Goal: Task Accomplishment & Management: Use online tool/utility

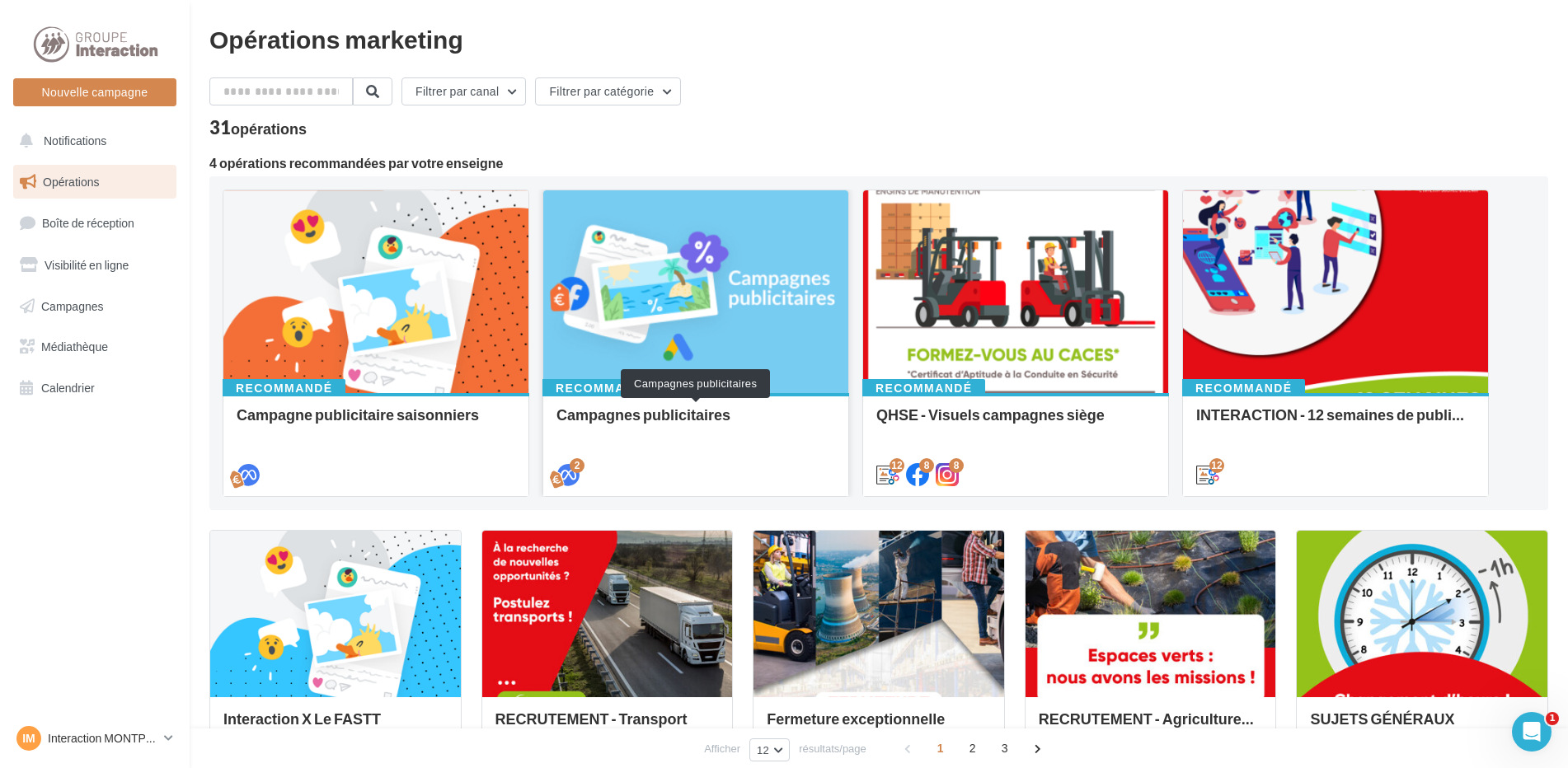
click at [660, 422] on div "Campagnes publicitaires" at bounding box center [696, 422] width 279 height 33
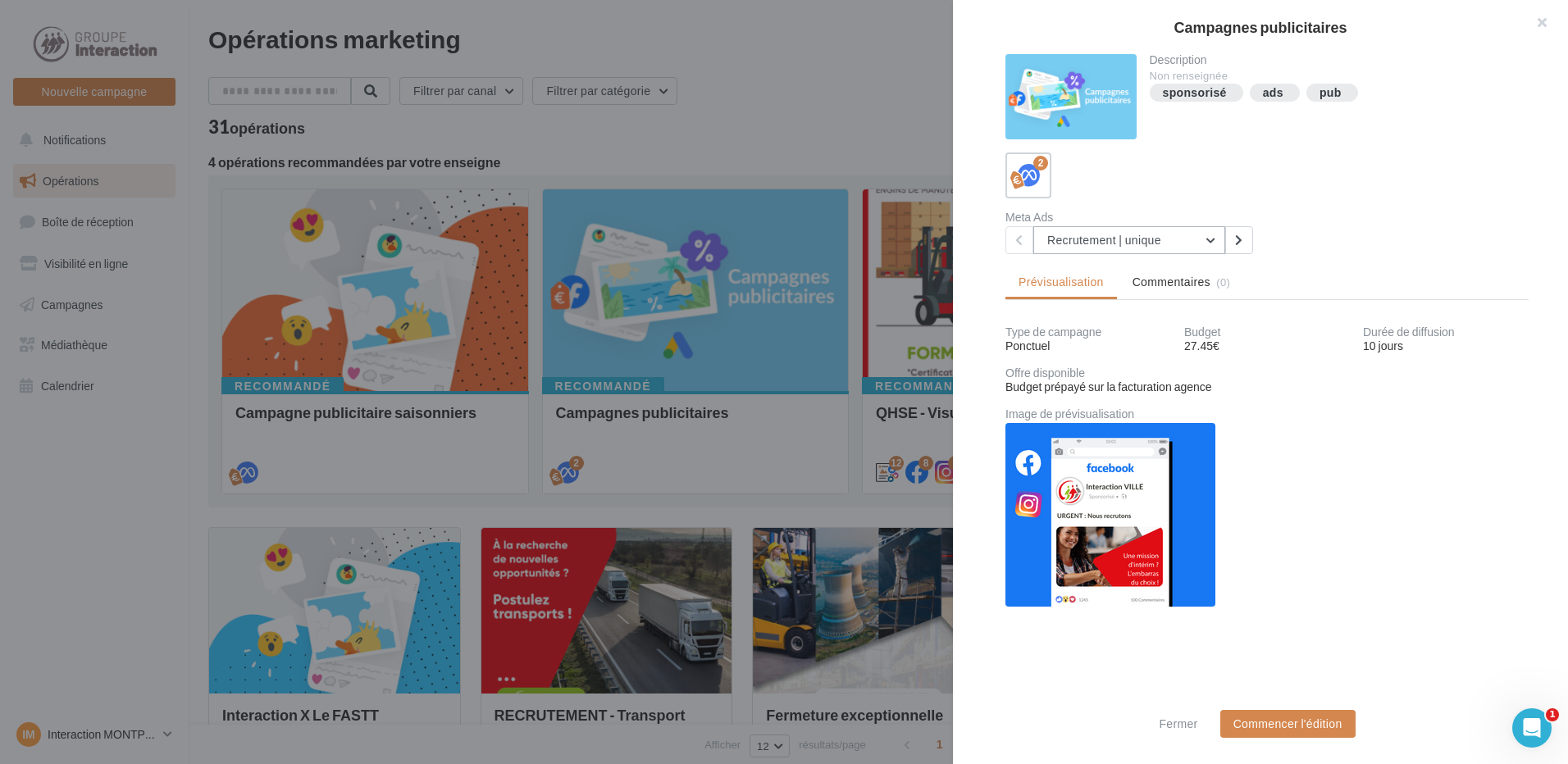
click at [1215, 236] on button "Recrutement | unique" at bounding box center [1128, 240] width 191 height 28
click at [305, 328] on div at bounding box center [784, 382] width 1568 height 764
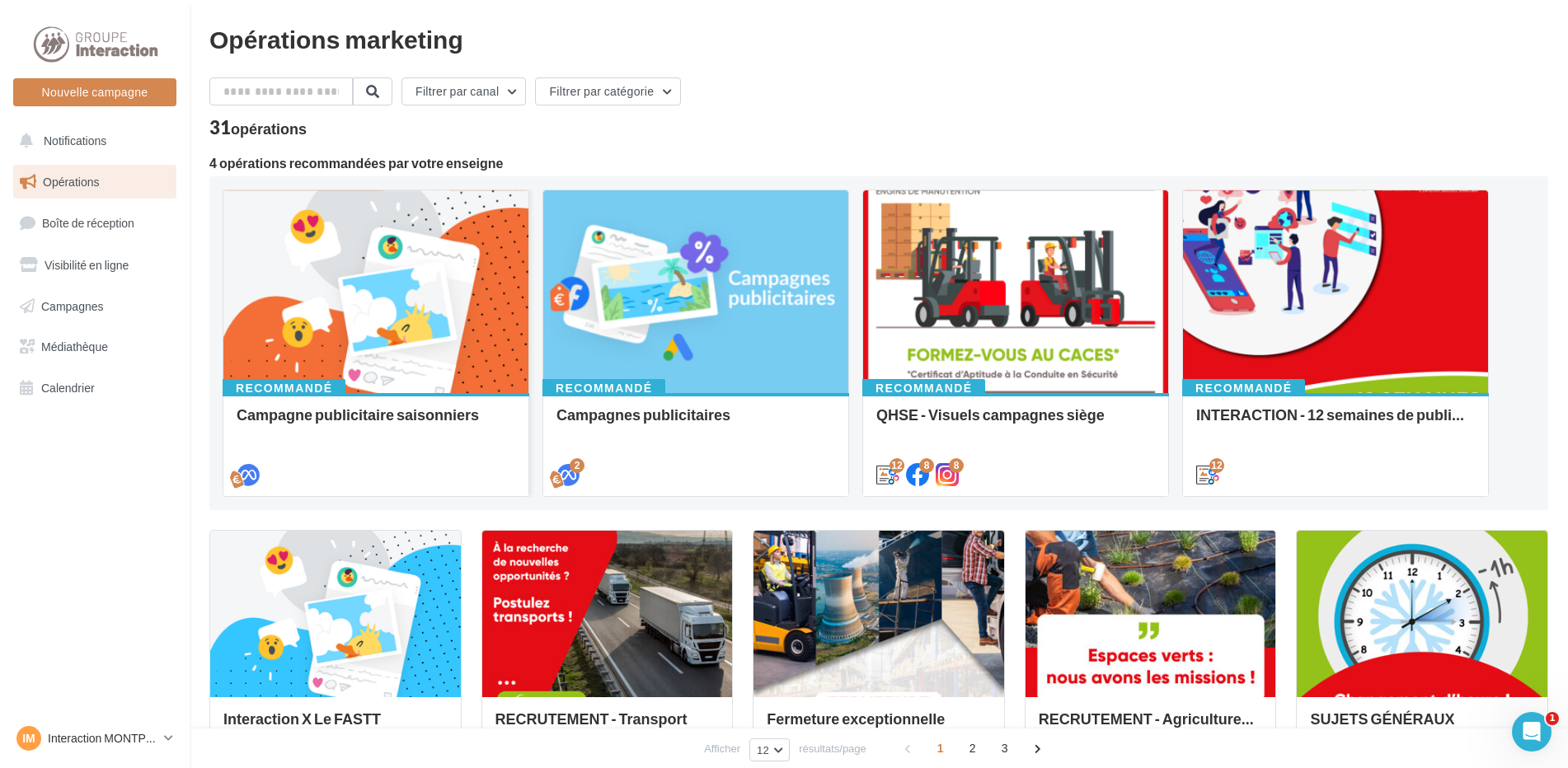
click at [308, 330] on div at bounding box center [376, 293] width 305 height 205
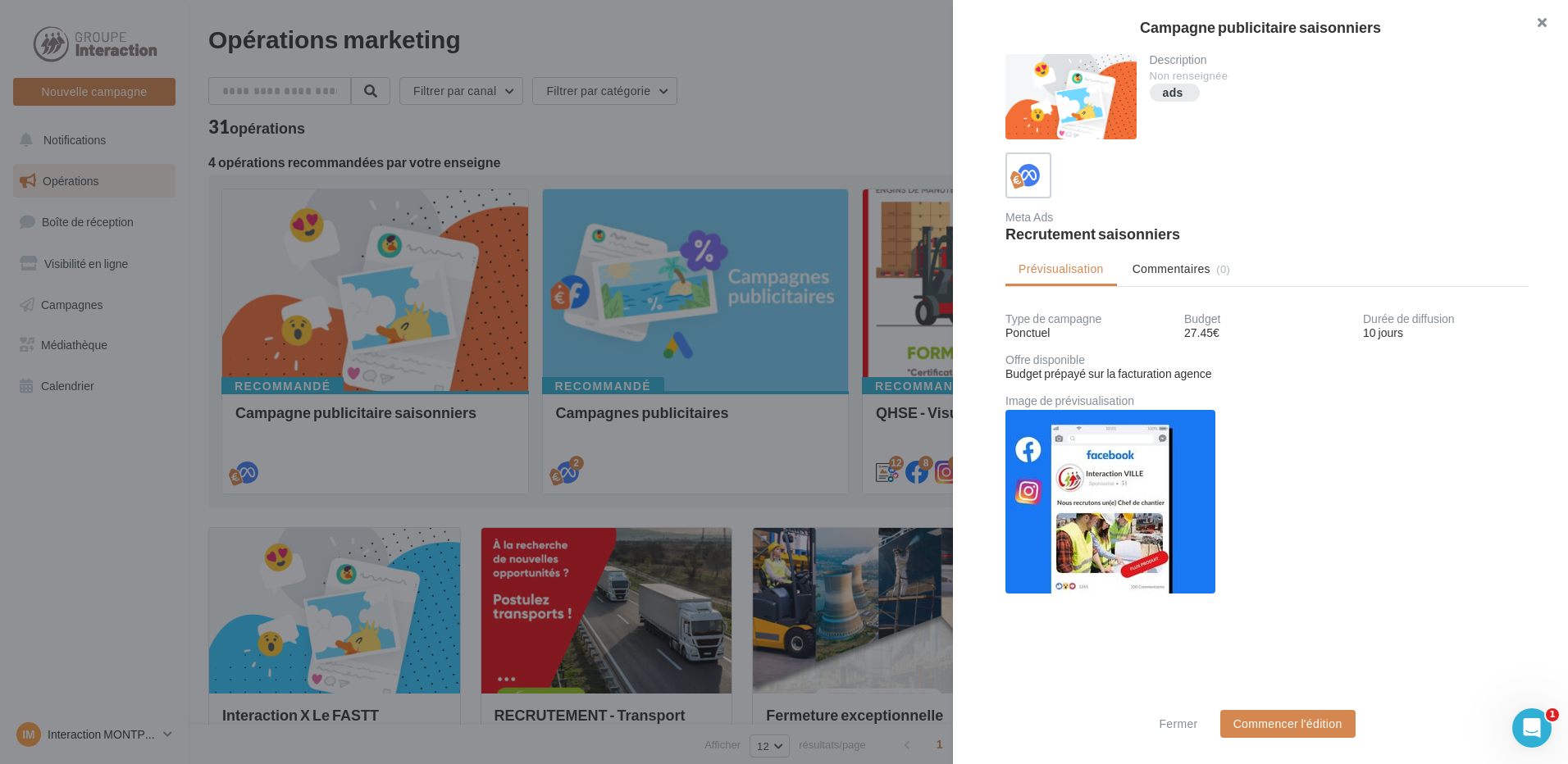
click at [1538, 21] on button "button" at bounding box center [1535, 24] width 65 height 50
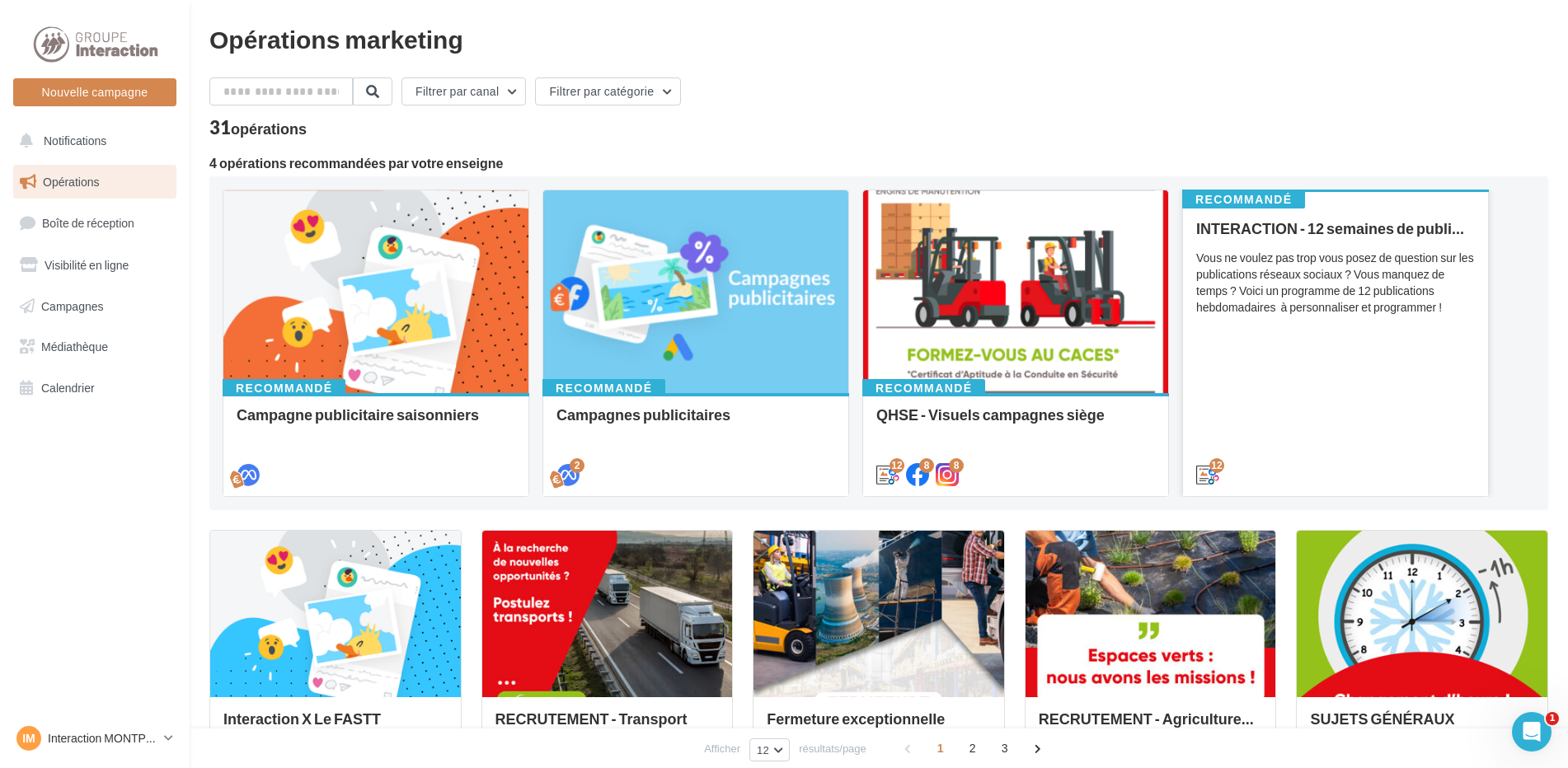
click at [1334, 292] on div "Vous ne voulez pas trop vous posez de question sur les publications réseaux soc…" at bounding box center [1335, 283] width 279 height 66
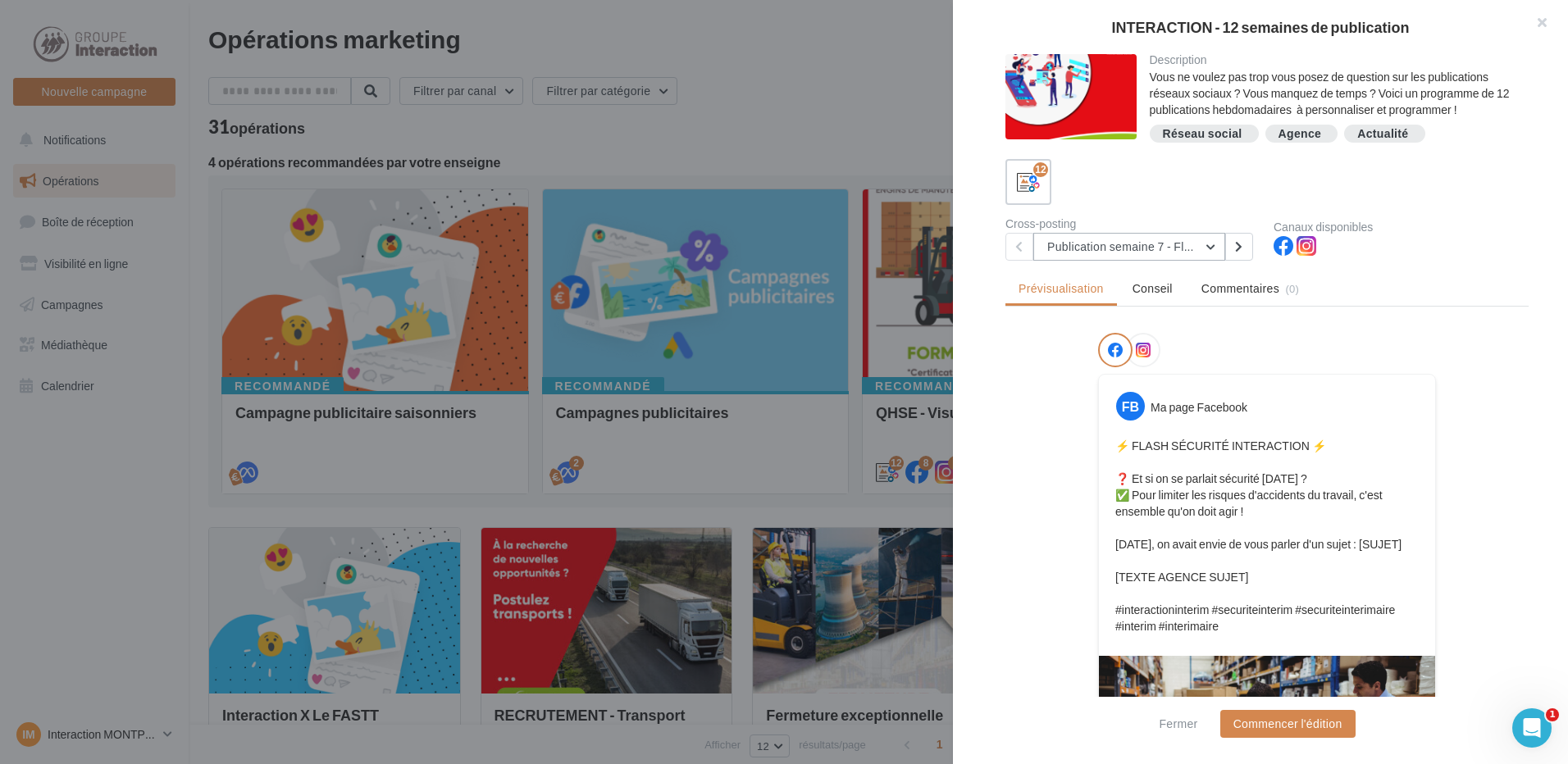
click at [1208, 248] on button "Publication semaine 7 - Flash sécurité" at bounding box center [1128, 247] width 191 height 28
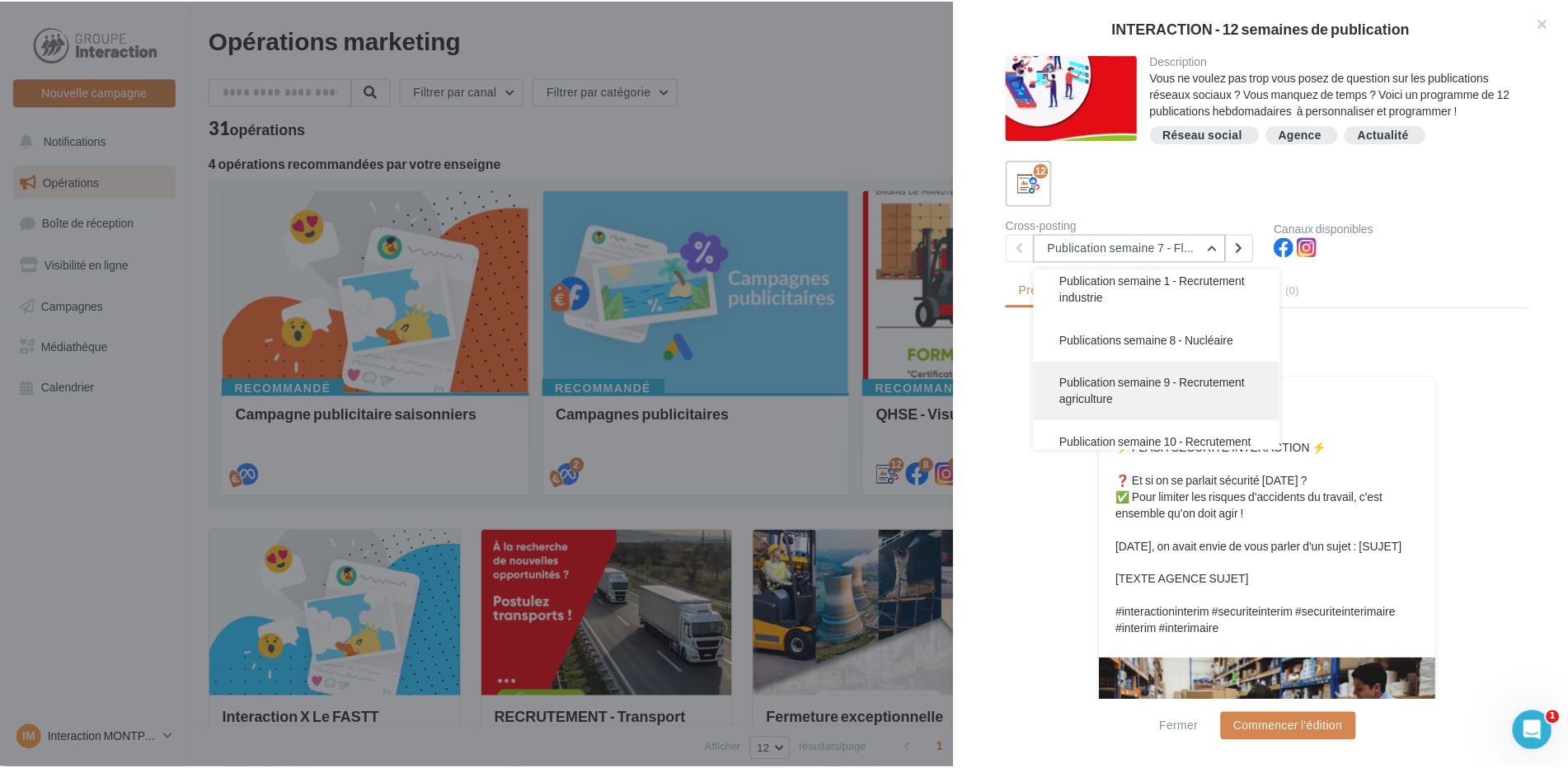
scroll to position [152, 0]
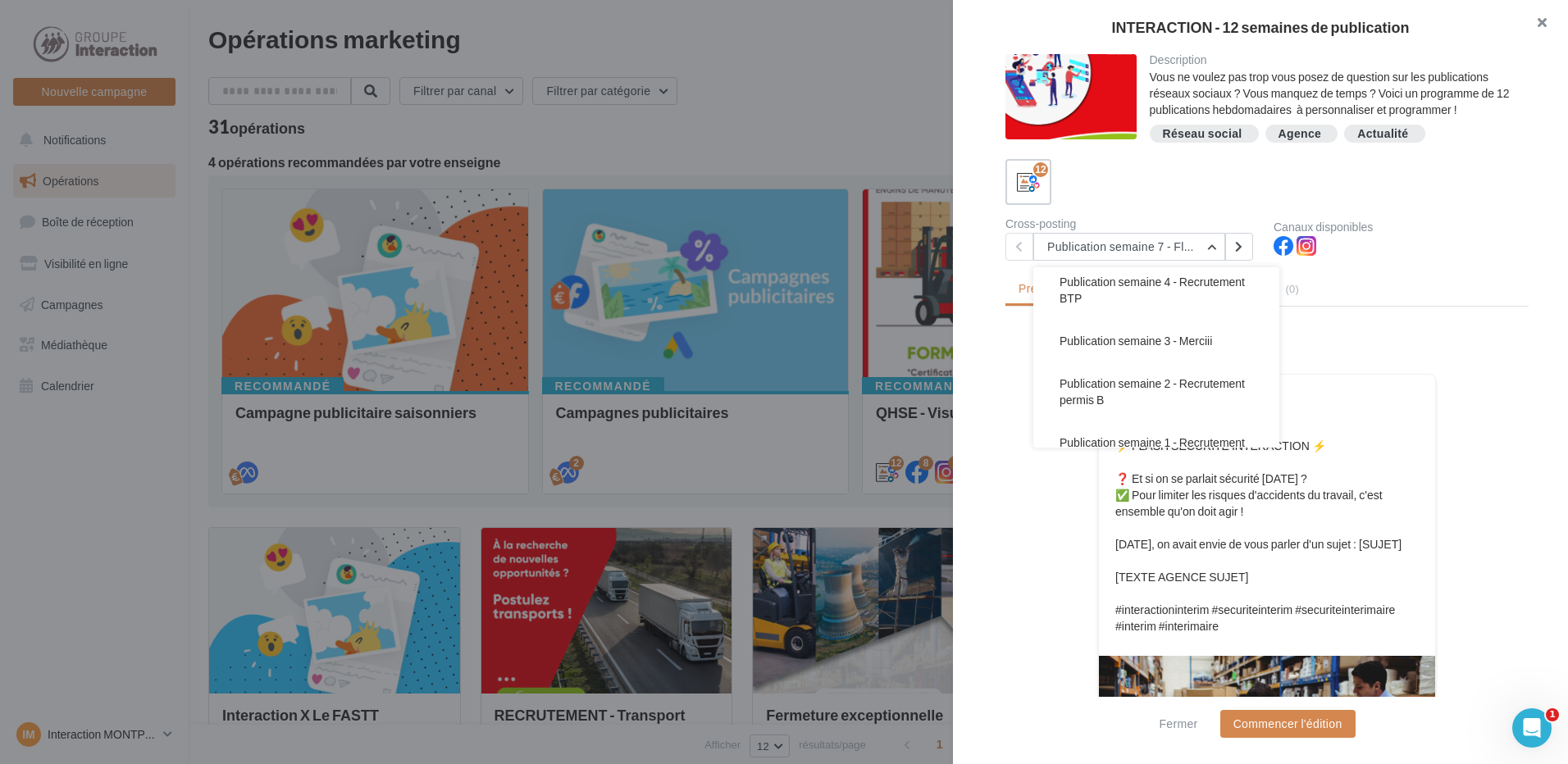
click at [1538, 18] on button "button" at bounding box center [1535, 24] width 65 height 50
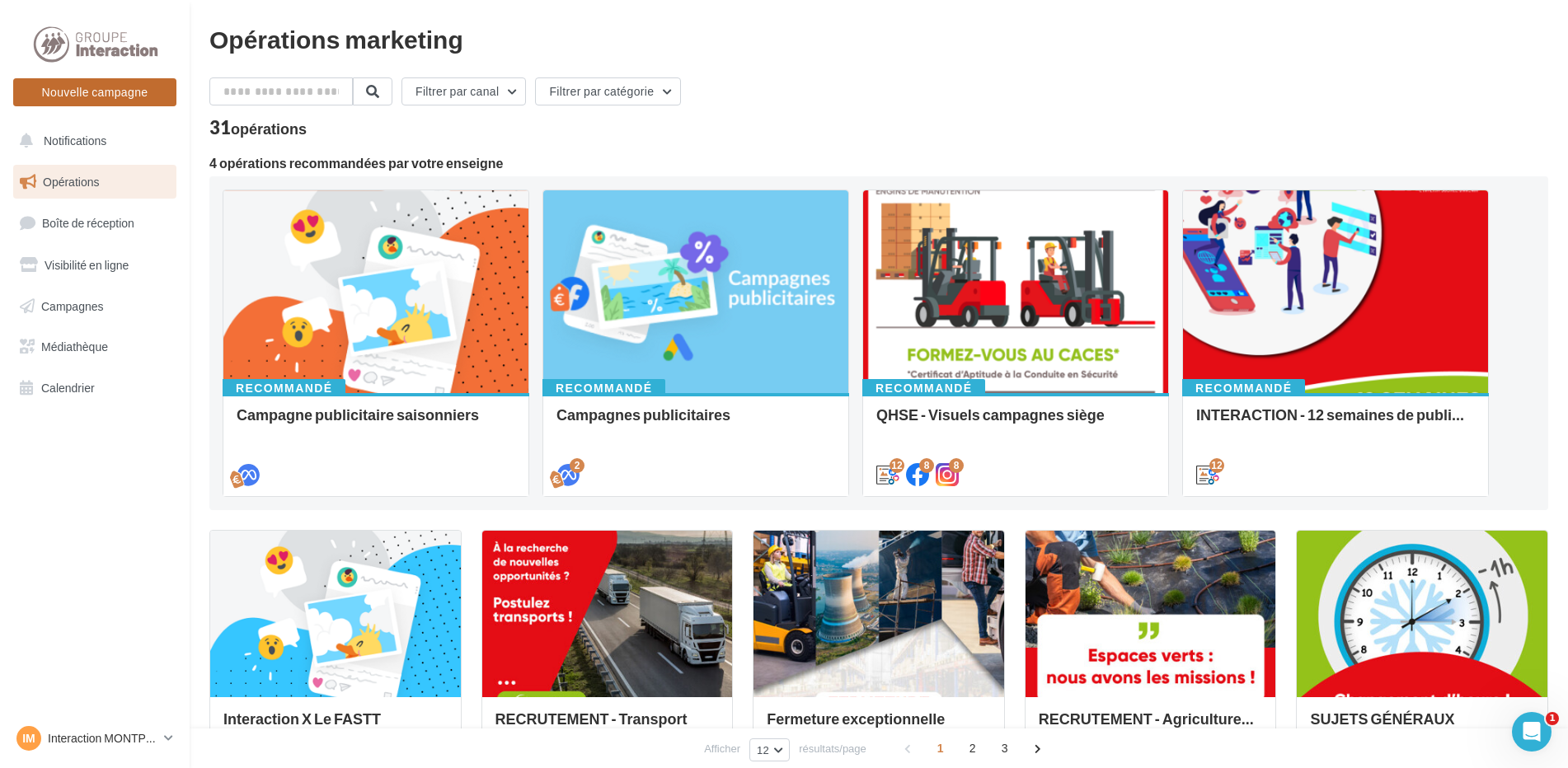
click at [98, 95] on button "Nouvelle campagne" at bounding box center [95, 92] width 163 height 28
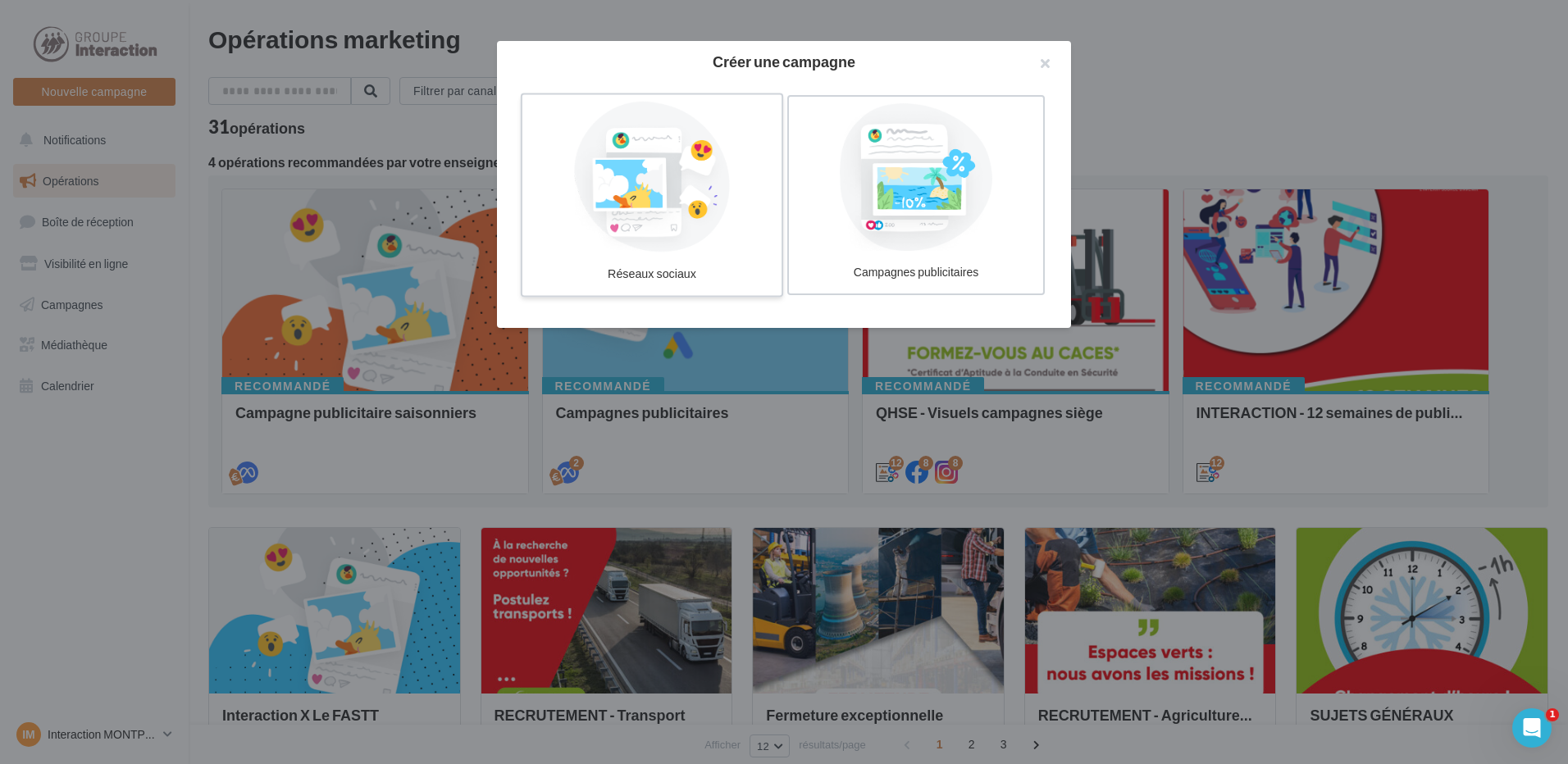
click at [660, 177] on div at bounding box center [651, 177] width 246 height 151
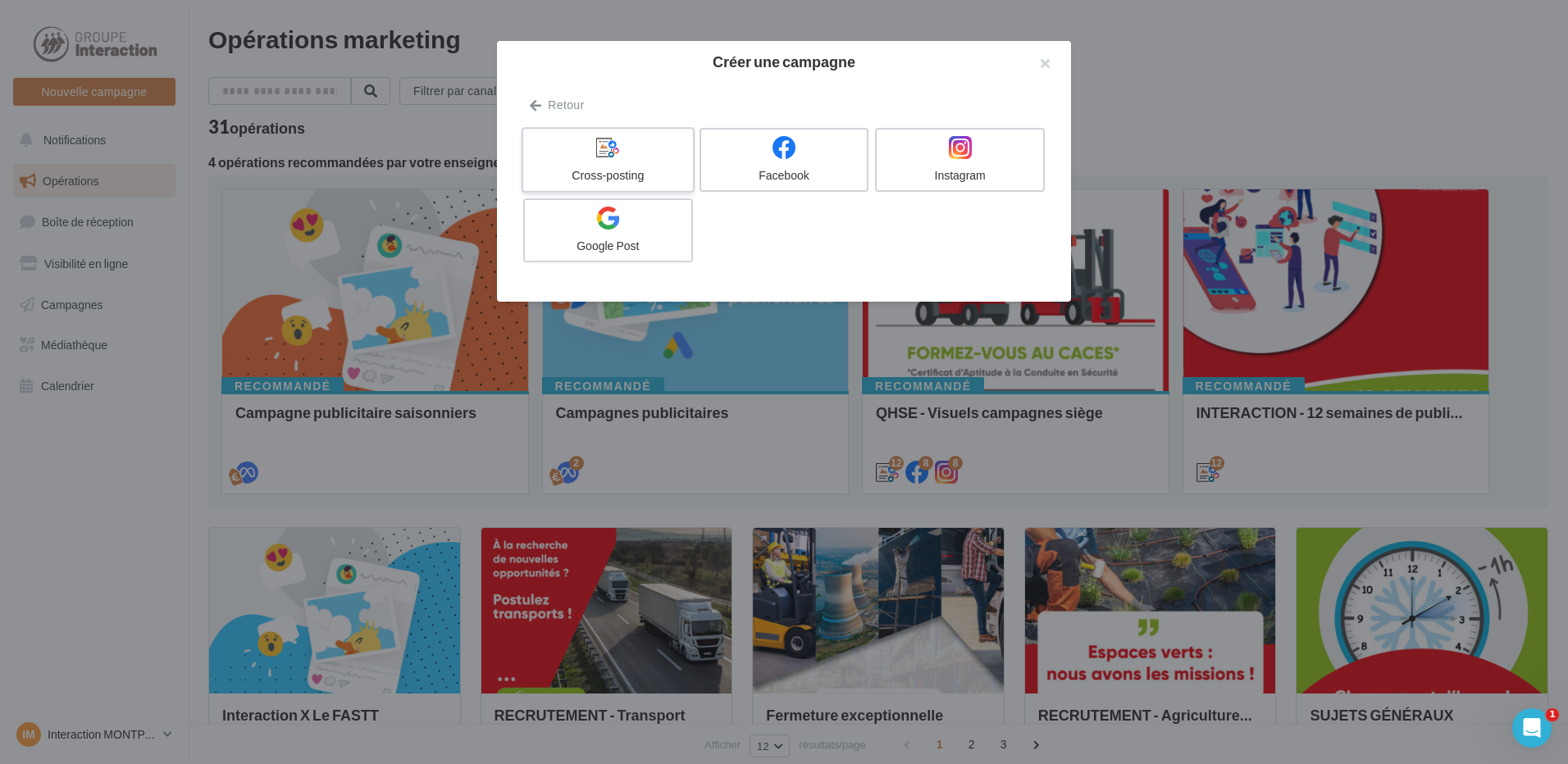
click at [608, 151] on icon at bounding box center [607, 147] width 23 height 23
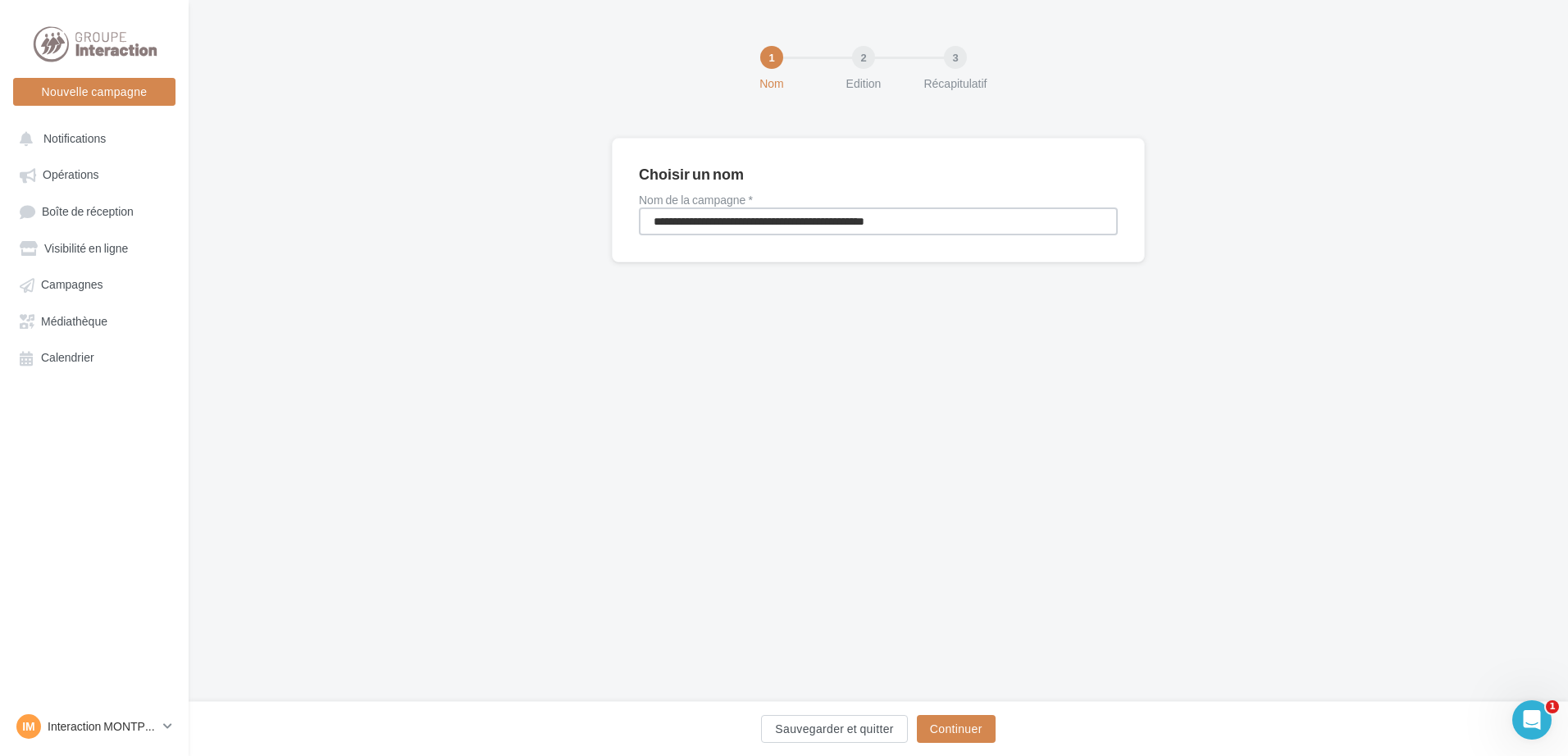
drag, startPoint x: 901, startPoint y: 228, endPoint x: 556, endPoint y: 249, distance: 345.6
click at [556, 249] on div "**********" at bounding box center [878, 227] width 1379 height 177
type input "**********"
click at [945, 733] on button "Continuer" at bounding box center [956, 729] width 78 height 28
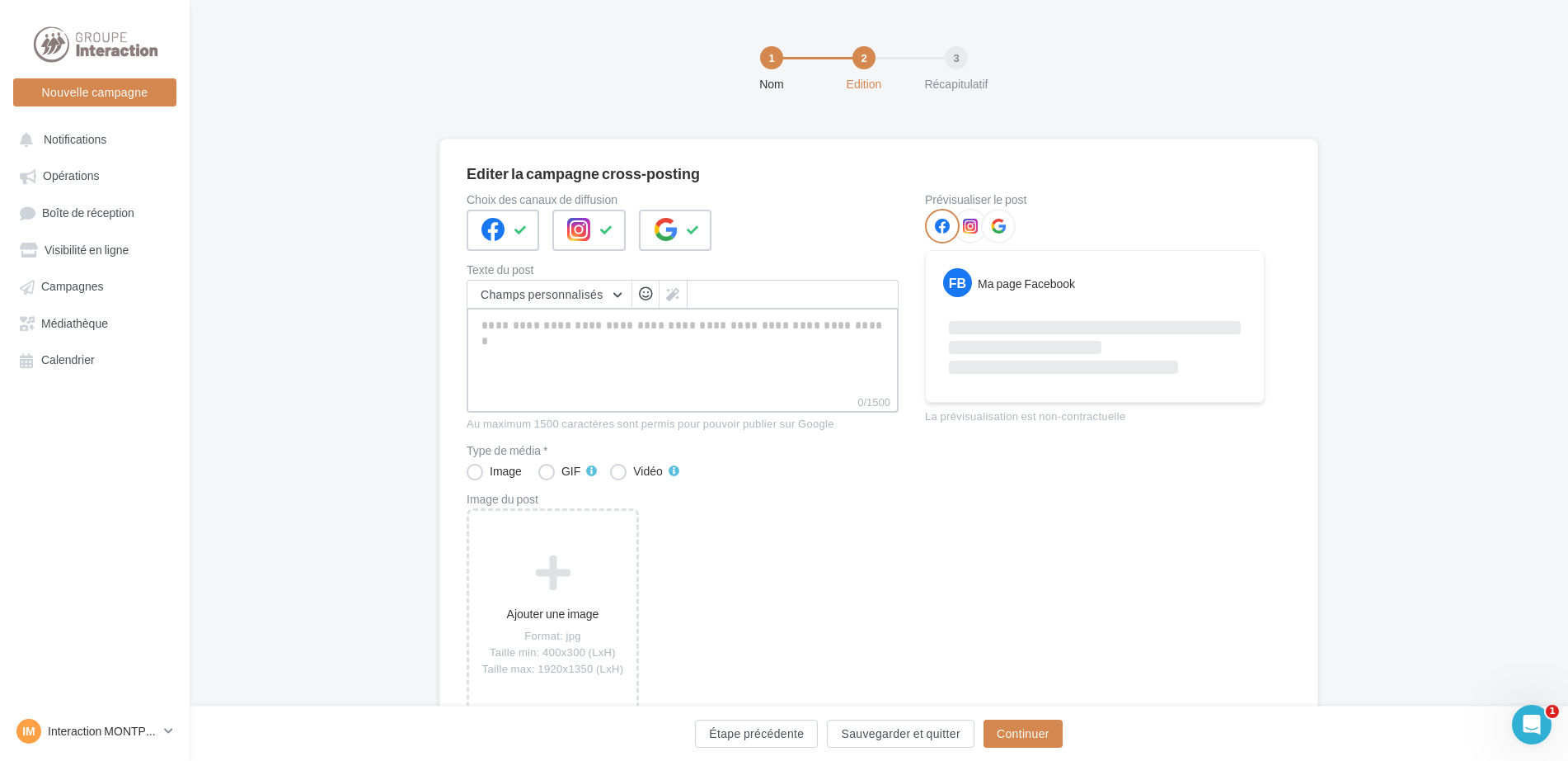
click at [509, 349] on textarea "0/1500" at bounding box center [683, 350] width 432 height 85
click at [490, 324] on textarea "0/1500" at bounding box center [683, 350] width 432 height 85
paste textarea "**********"
type textarea "**********"
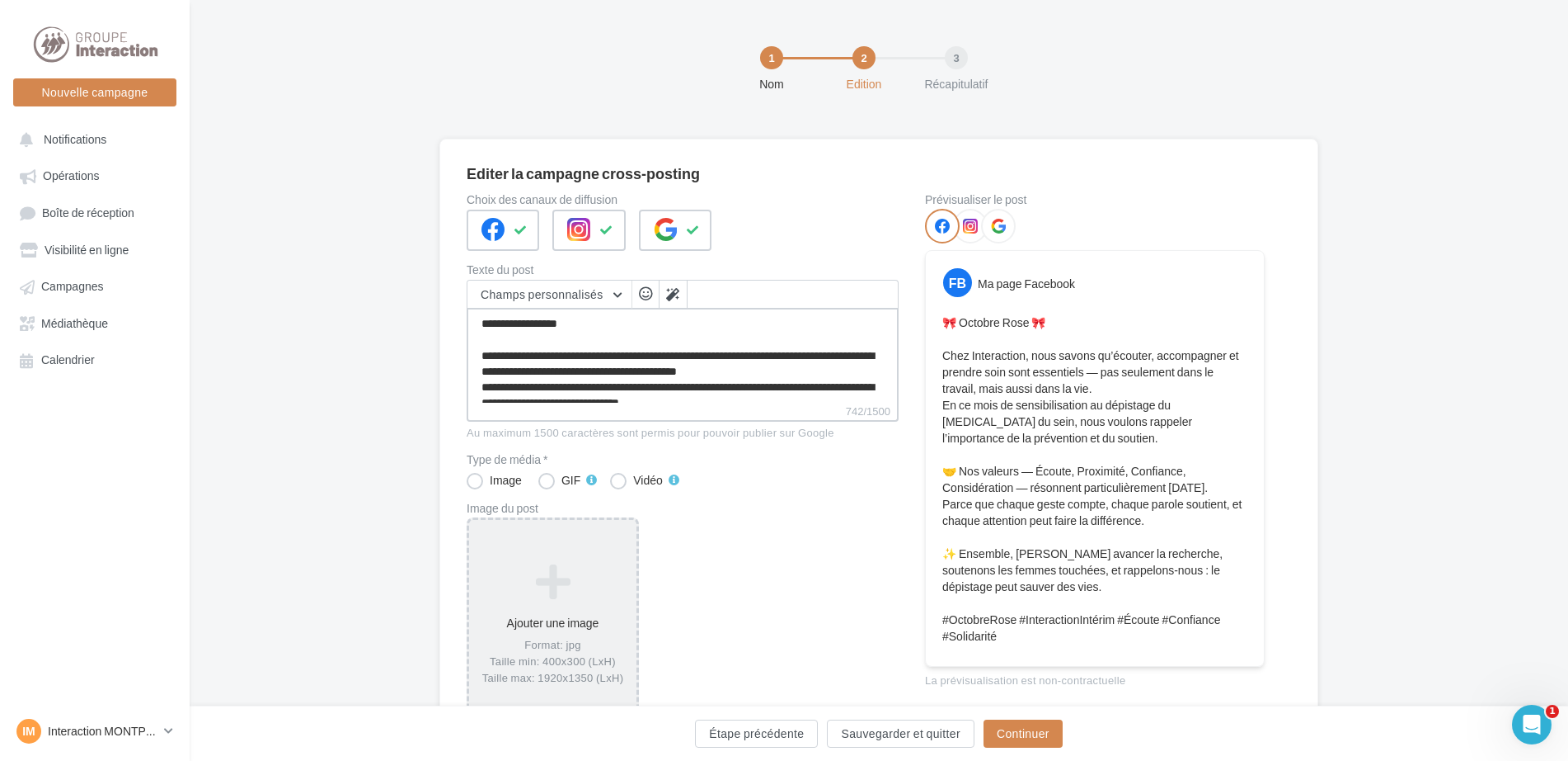
type textarea "**********"
click at [537, 568] on icon at bounding box center [553, 581] width 154 height 39
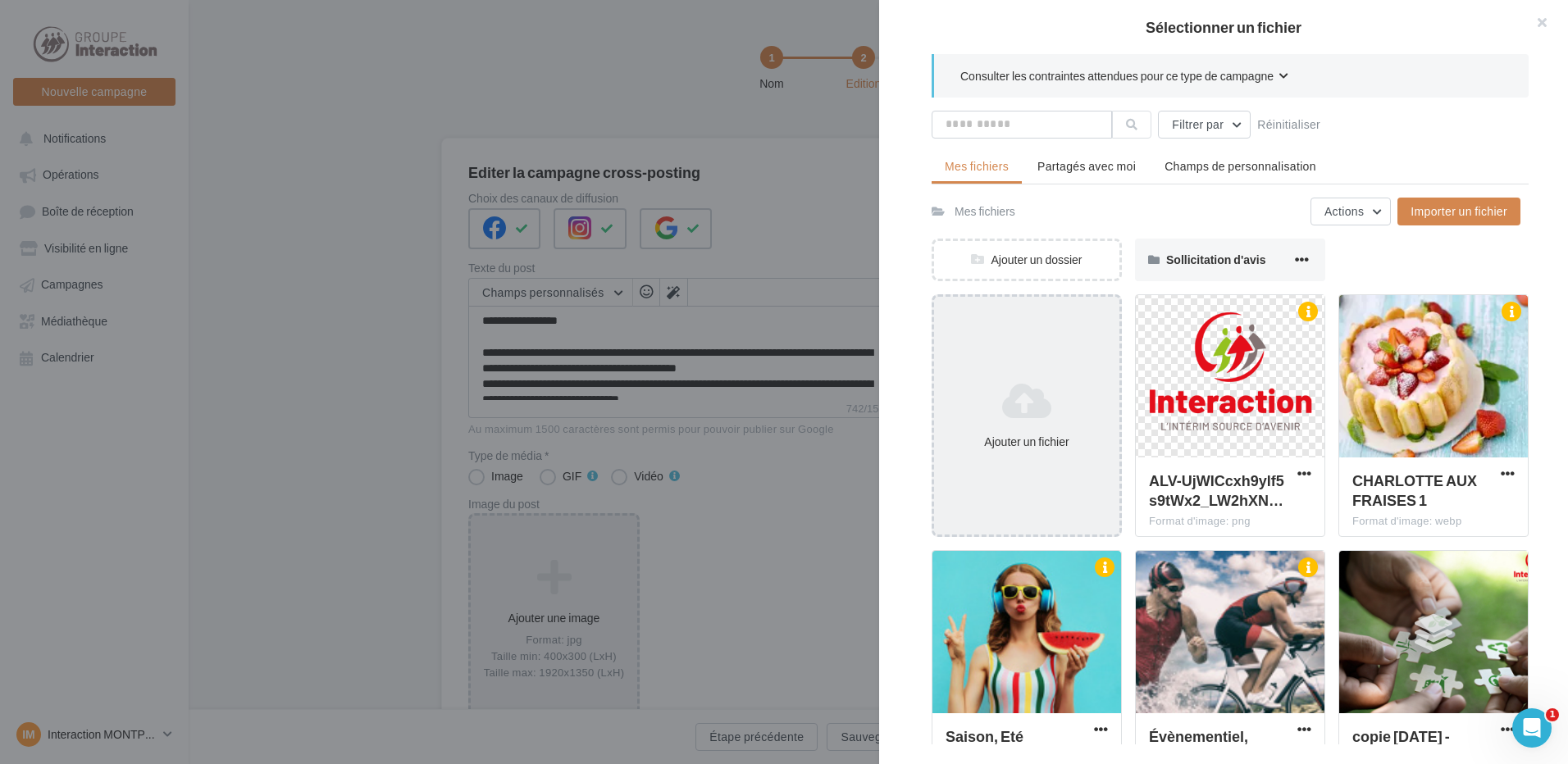
click at [1000, 407] on icon at bounding box center [1026, 401] width 172 height 39
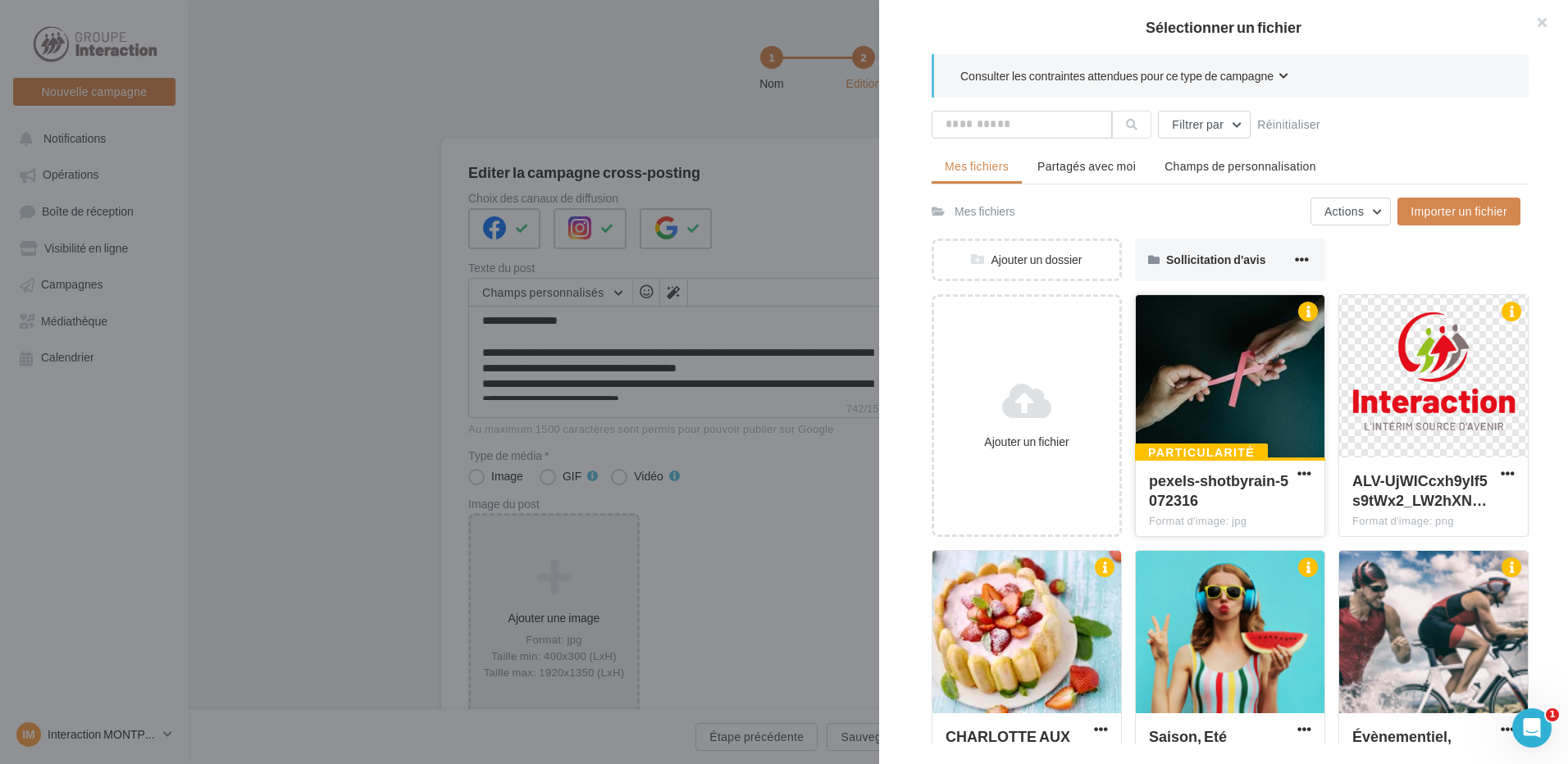
click at [1214, 389] on div at bounding box center [1230, 377] width 189 height 164
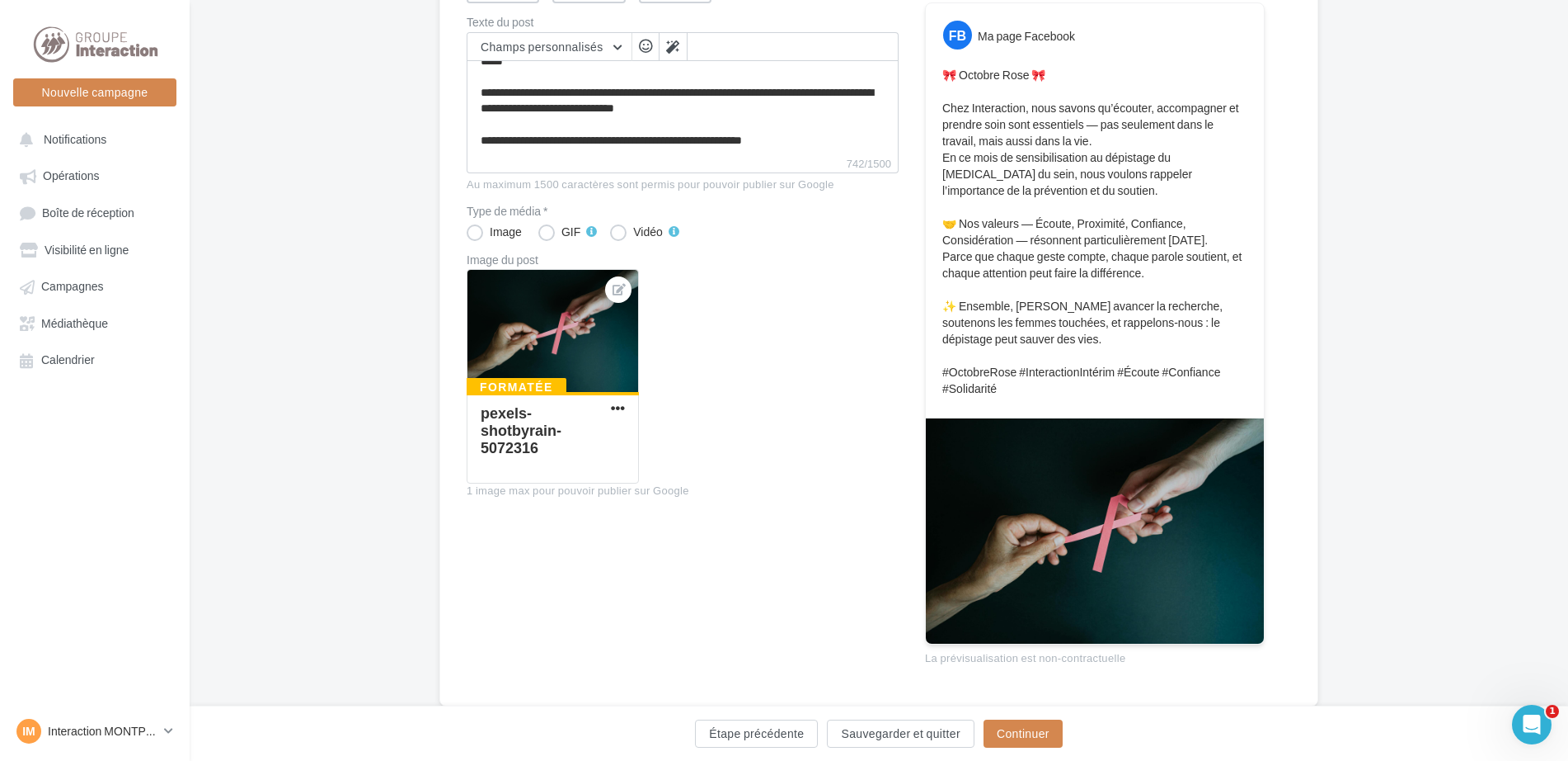
scroll to position [290, 0]
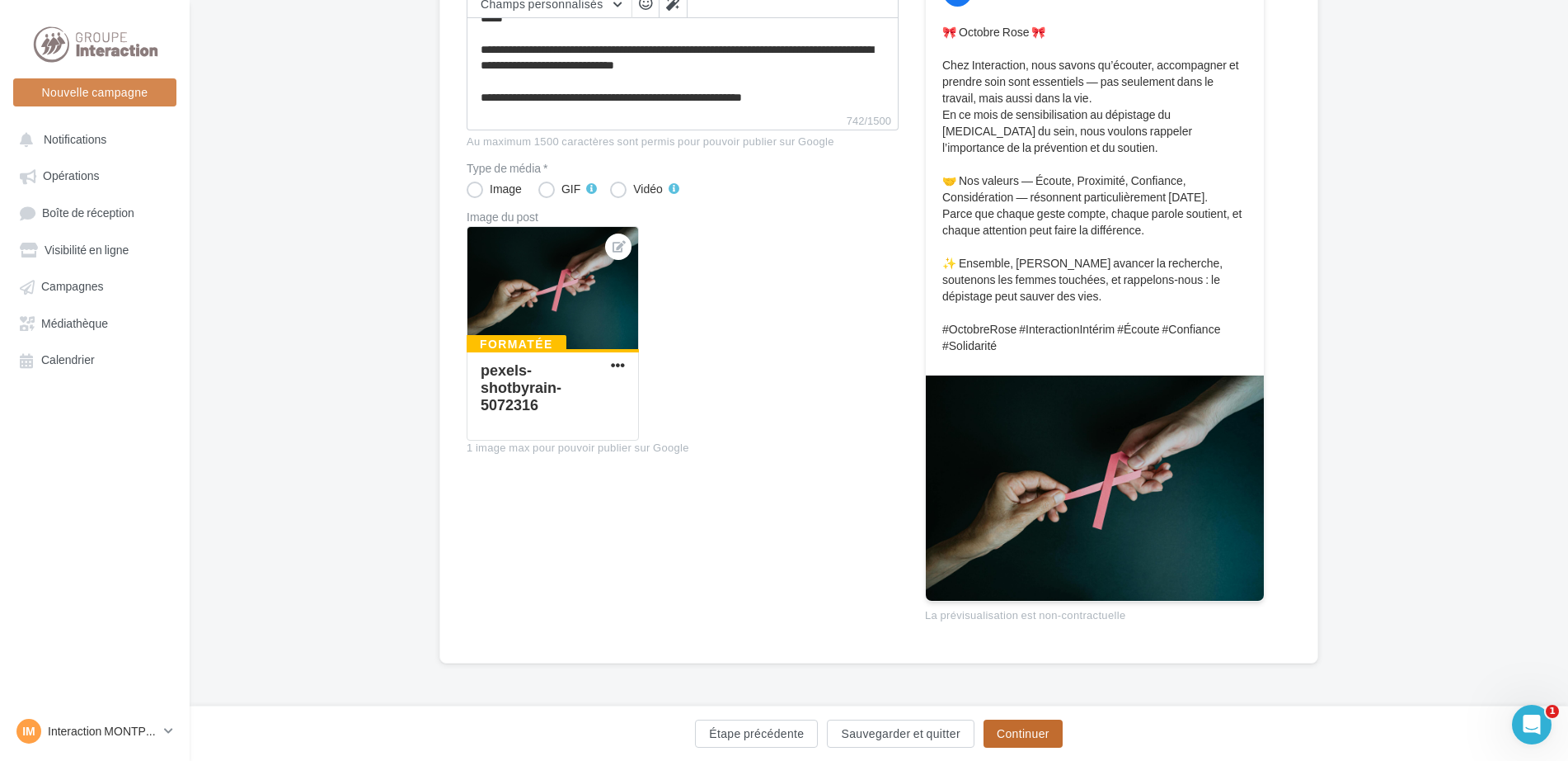
click at [1024, 741] on button "Continuer" at bounding box center [1023, 734] width 79 height 28
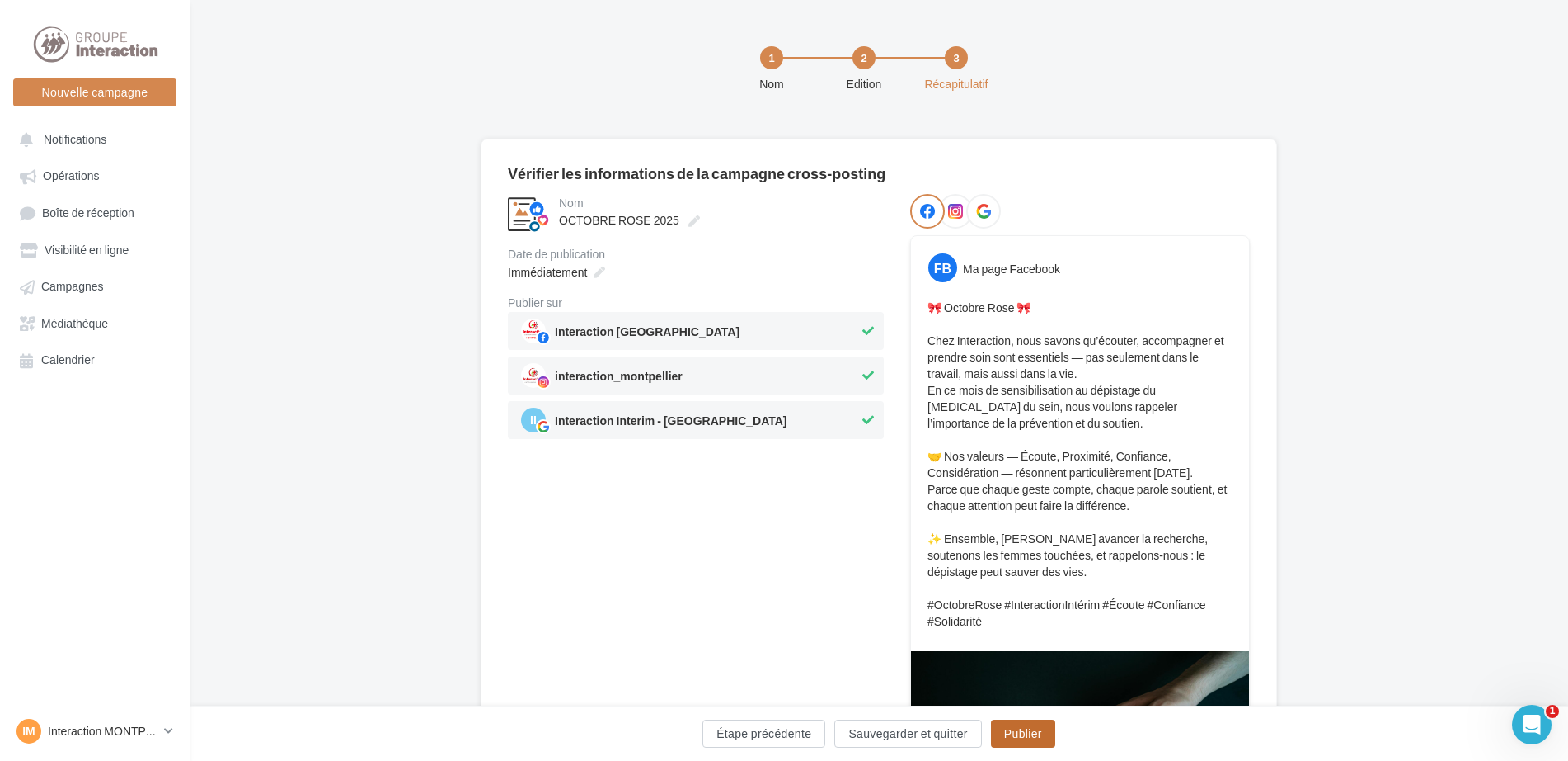
click at [1022, 734] on button "Publier" at bounding box center [1023, 734] width 64 height 28
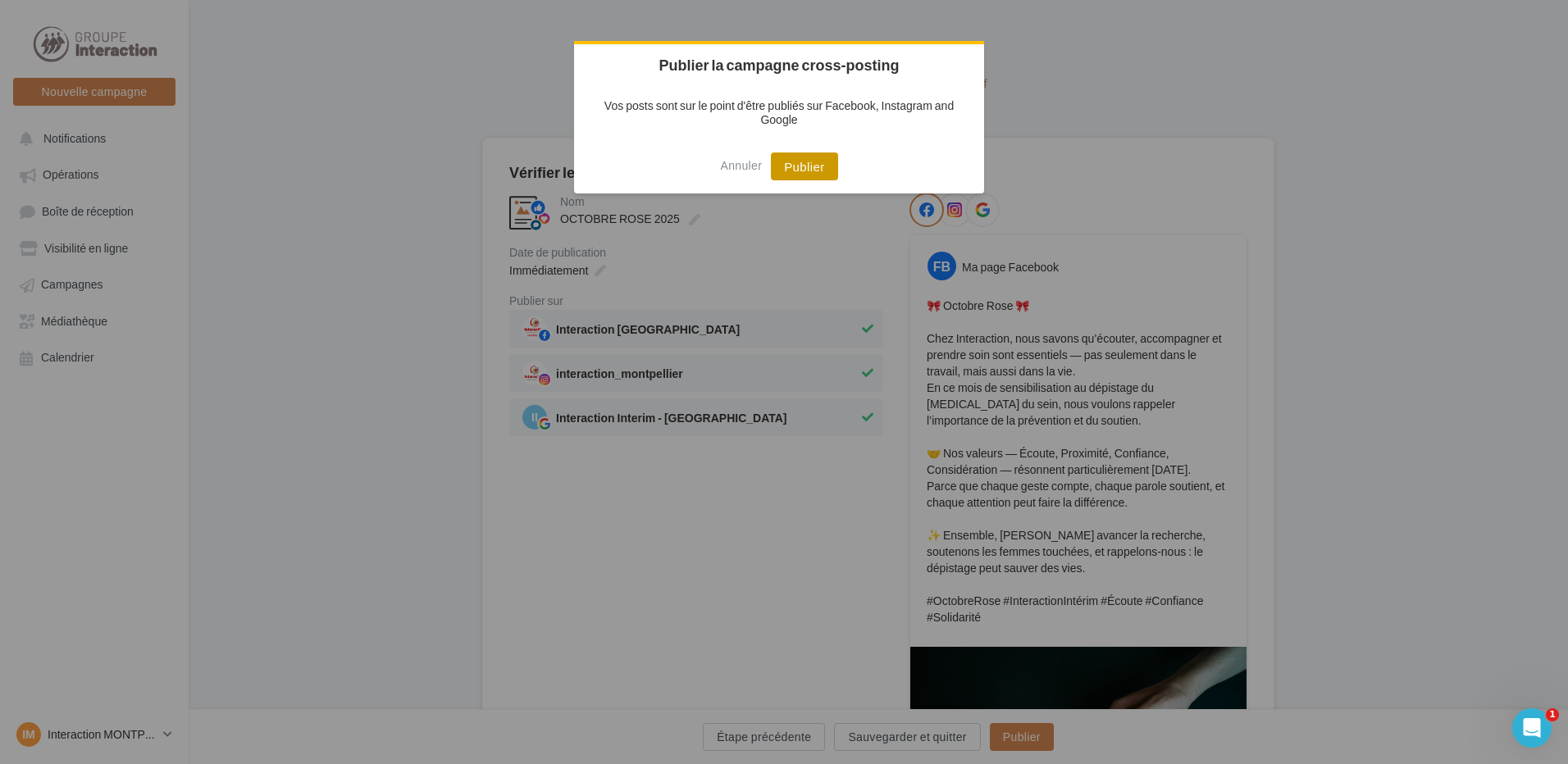
click at [798, 168] on button "Publier" at bounding box center [803, 166] width 66 height 28
